Goal: Task Accomplishment & Management: Manage account settings

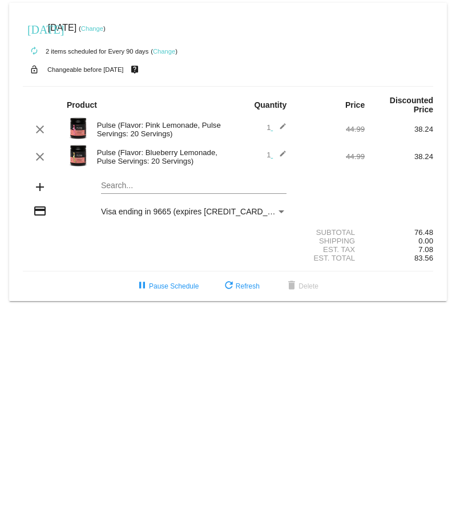
click at [172, 52] on link "Change" at bounding box center [164, 51] width 22 height 7
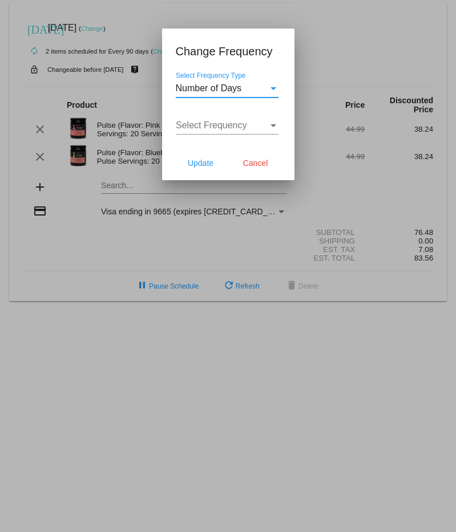
click at [213, 93] on span "Number of Days" at bounding box center [209, 88] width 66 height 10
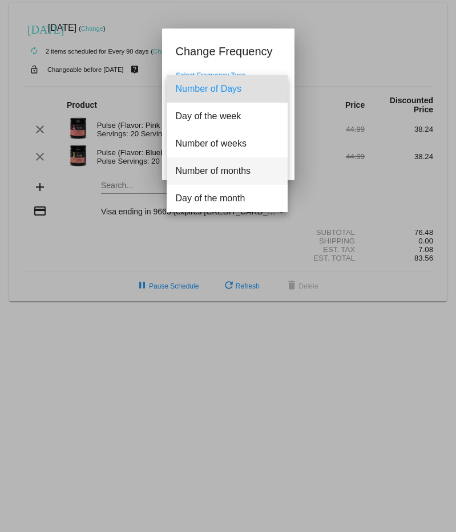
click at [228, 168] on span "Number of months" at bounding box center [227, 170] width 103 height 27
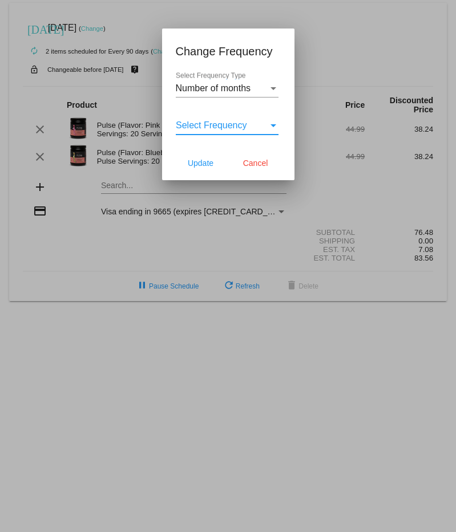
click at [229, 126] on span "Select Frequency" at bounding box center [211, 125] width 71 height 10
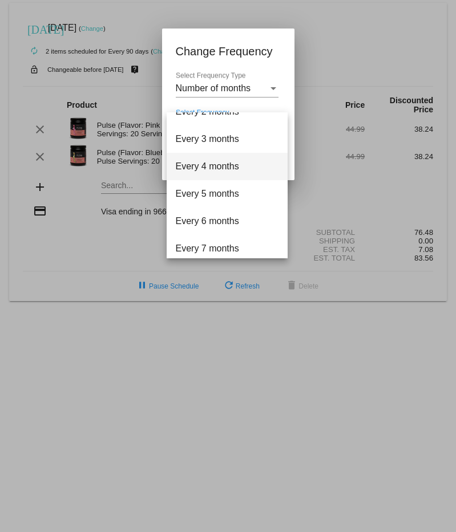
scroll to position [48, 0]
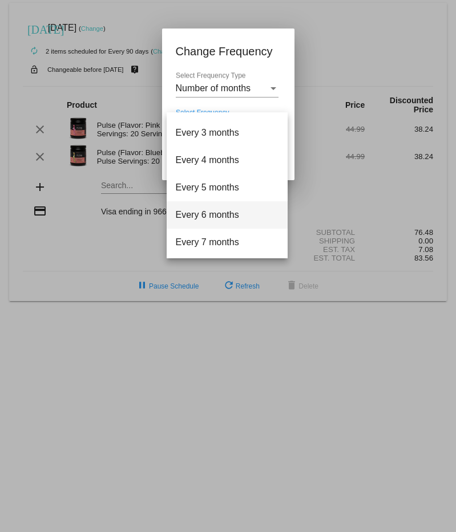
click at [219, 214] on span "Every 6 months" at bounding box center [227, 214] width 103 height 27
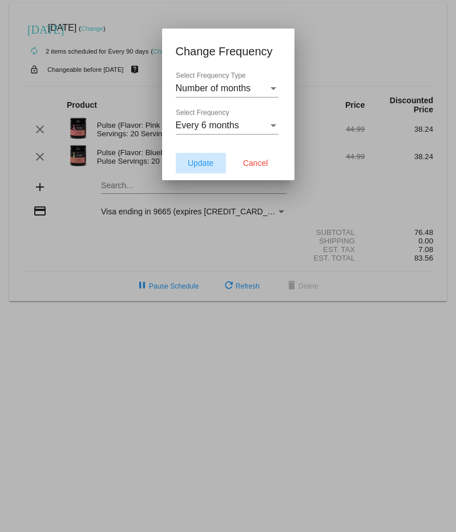
click at [198, 162] on span "Update" at bounding box center [201, 162] width 26 height 9
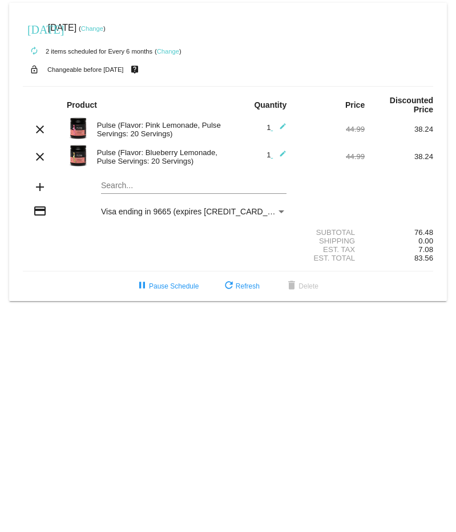
click at [103, 32] on link "Change" at bounding box center [92, 28] width 22 height 7
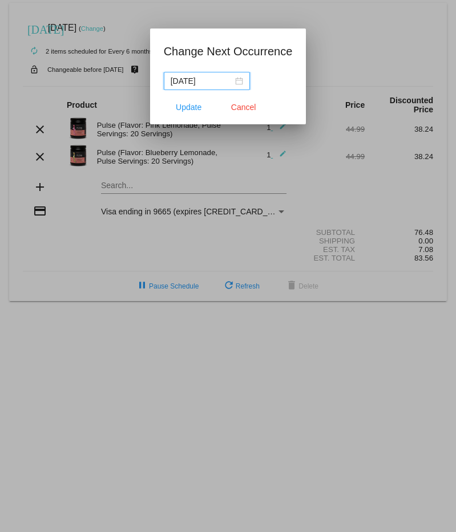
click at [227, 77] on div "2025-08-24" at bounding box center [206, 81] width 72 height 13
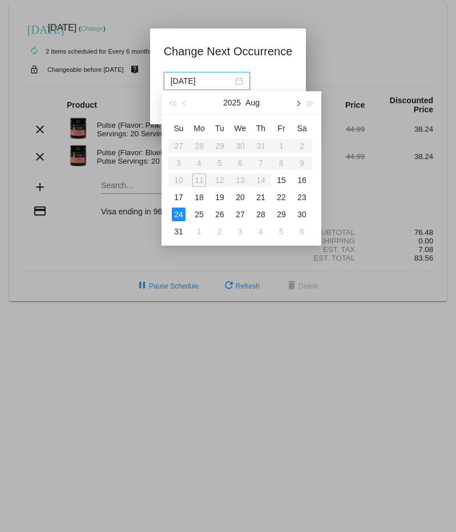
click at [296, 99] on button "button" at bounding box center [297, 102] width 13 height 23
click at [296, 101] on span "button" at bounding box center [297, 104] width 6 height 6
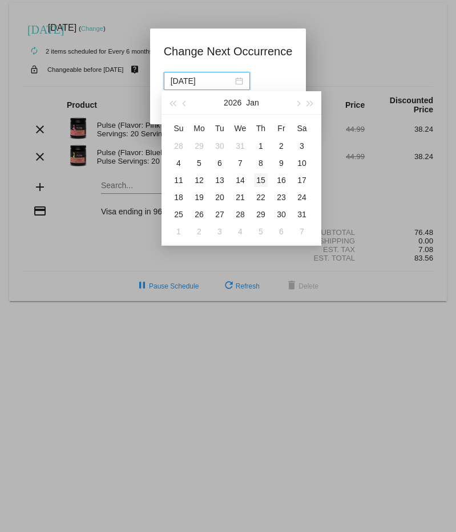
click at [259, 181] on div "15" at bounding box center [261, 180] width 14 height 14
type input "2026-01-15"
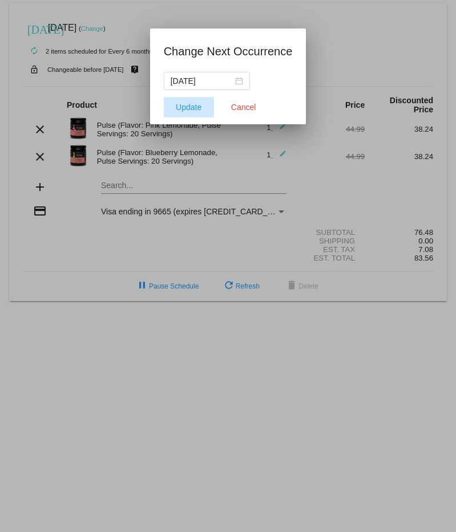
click at [187, 107] on span "Update" at bounding box center [189, 107] width 26 height 9
